Goal: Transaction & Acquisition: Purchase product/service

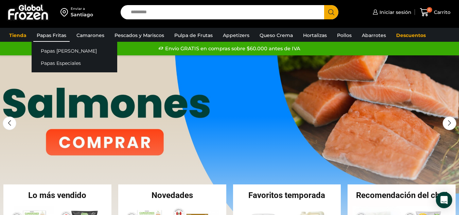
click at [43, 34] on link "Papas Fritas" at bounding box center [51, 35] width 36 height 13
click at [45, 50] on link "Papas [PERSON_NAME]" at bounding box center [75, 51] width 86 height 13
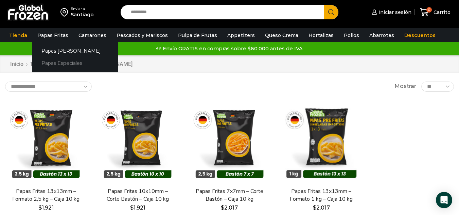
click at [58, 63] on link "Papas Especiales" at bounding box center [75, 63] width 86 height 13
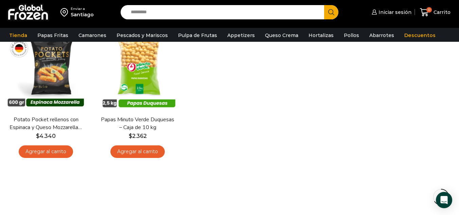
scroll to position [272, 0]
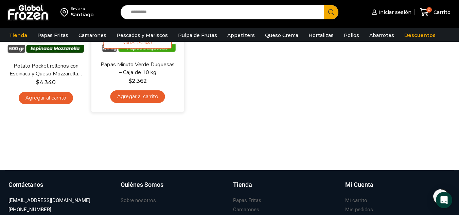
click at [133, 98] on link "Agregar al carrito" at bounding box center [137, 96] width 55 height 13
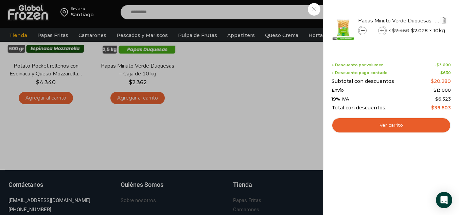
click at [385, 29] on span at bounding box center [381, 30] width 7 height 7
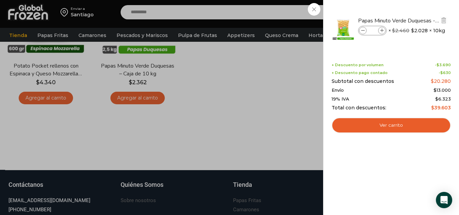
click at [385, 29] on span at bounding box center [381, 30] width 7 height 7
type input "*"
click at [361, 31] on icon at bounding box center [363, 31] width 4 height 4
type input "*"
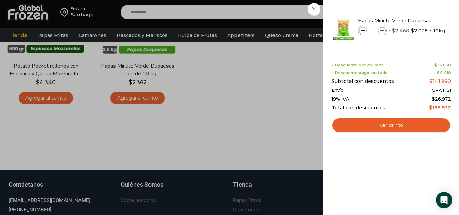
click at [361, 31] on icon at bounding box center [363, 31] width 4 height 4
type input "*"
click at [361, 31] on icon at bounding box center [363, 31] width 4 height 4
type input "*"
click at [361, 31] on icon at bounding box center [363, 31] width 4 height 4
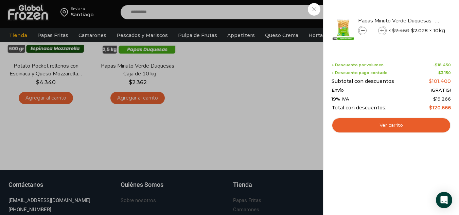
type input "*"
click at [361, 32] on span at bounding box center [362, 30] width 7 height 7
type input "*"
click at [360, 32] on span at bounding box center [362, 30] width 7 height 7
type input "*"
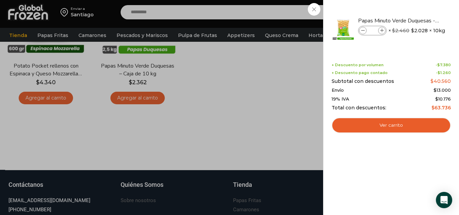
click at [418, 10] on div "2 [GEOGRAPHIC_DATA] 2" at bounding box center [435, 12] width 34 height 16
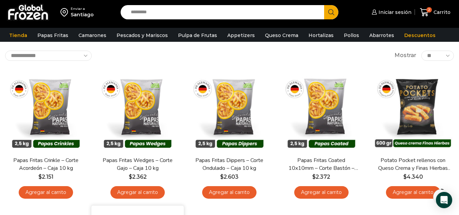
scroll to position [0, 0]
